Goal: Task Accomplishment & Management: Use online tool/utility

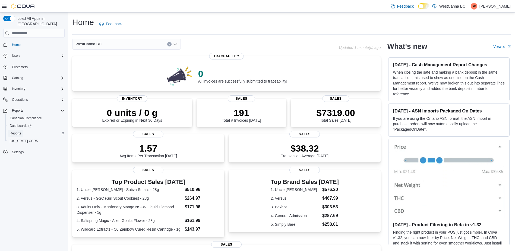
click at [18, 131] on span "Reports" at bounding box center [15, 133] width 11 height 4
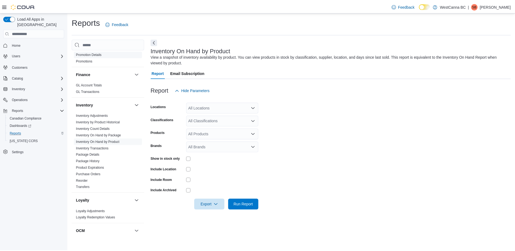
scroll to position [109, 0]
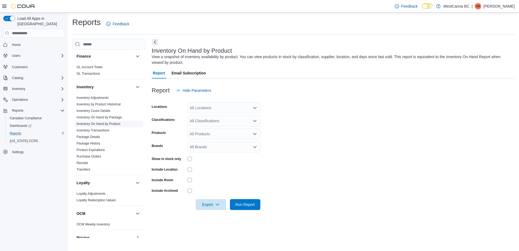
click at [108, 123] on link "Inventory On Hand by Product" at bounding box center [99, 124] width 44 height 4
click at [249, 207] on span "Run Report" at bounding box center [245, 203] width 20 height 5
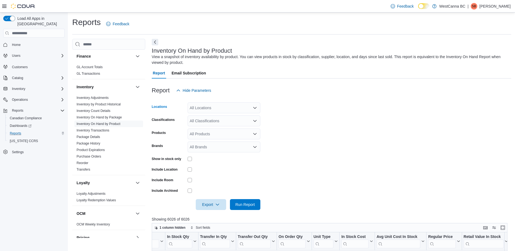
click at [256, 108] on icon "Open list of options" at bounding box center [255, 108] width 4 height 4
click at [239, 126] on div "WestCanna - Broadway" at bounding box center [224, 124] width 66 height 5
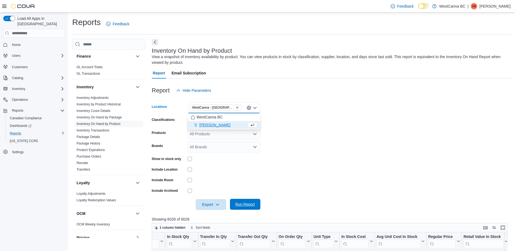
click at [248, 209] on span "Run Report" at bounding box center [245, 204] width 24 height 11
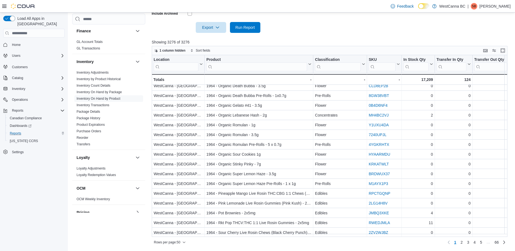
scroll to position [339, 0]
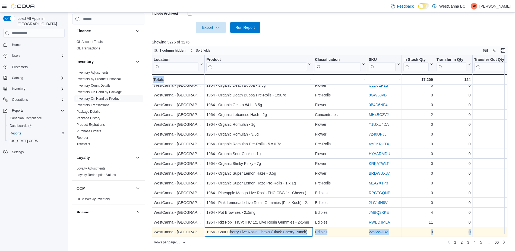
drag, startPoint x: 231, startPoint y: 233, endPoint x: 235, endPoint y: 234, distance: 4.1
click at [235, 234] on div "1964 - Sour Cherry Live Rosin Chews (Black Cherry Punch) - 2x5mg - Product, col…" at bounding box center [259, 232] width 109 height 10
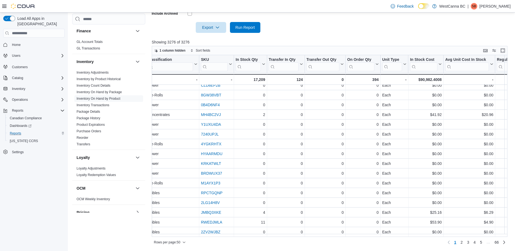
scroll to position [339, 210]
